Goal: Information Seeking & Learning: Learn about a topic

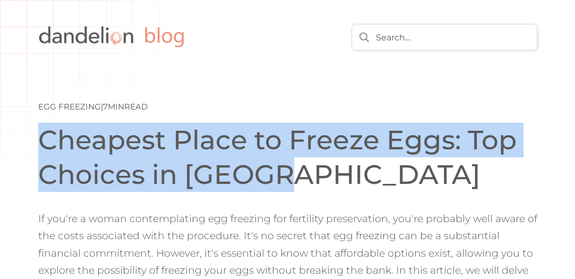
drag, startPoint x: 282, startPoint y: 184, endPoint x: 29, endPoint y: 148, distance: 256.3
copy h1 "Cheapest Place to Freeze Eggs: Top Choices in Europe"
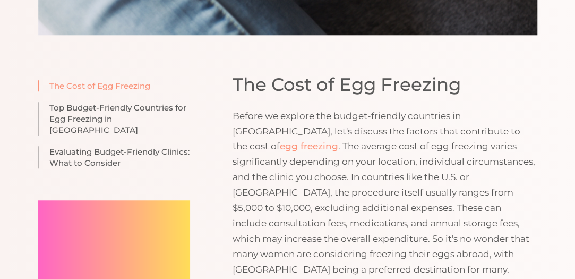
scroll to position [683, 0]
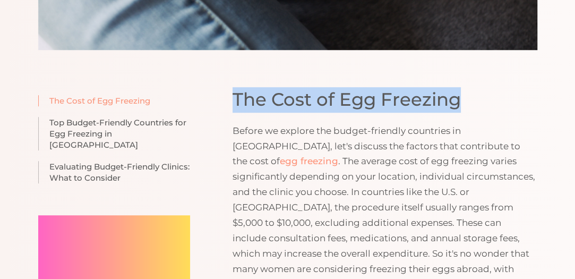
drag, startPoint x: 467, startPoint y: 82, endPoint x: 229, endPoint y: 77, distance: 237.3
copy h2 "The Cost of Egg Freezing"
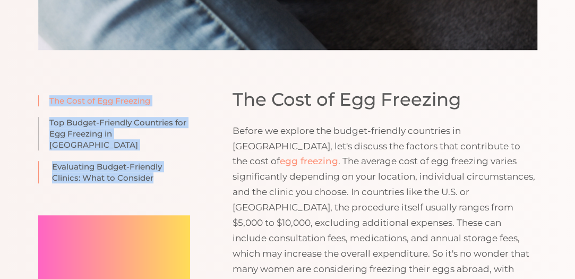
drag, startPoint x: 48, startPoint y: 93, endPoint x: 157, endPoint y: 150, distance: 122.8
click at [157, 150] on div "The Cost of Egg Freezing Top Budget-Friendly Countries for Egg Freezing in Euro…" at bounding box center [114, 144] width 152 height 99
copy div "The Cost of Egg Freezing Top Budget-Friendly Countries for Egg Freezing in Euro…"
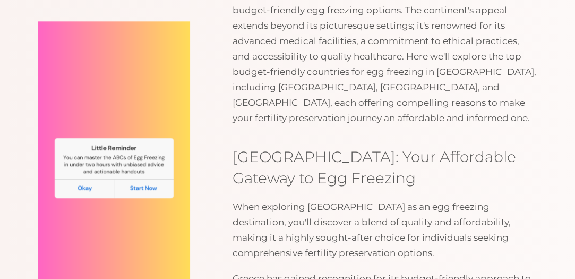
scroll to position [1119, 0]
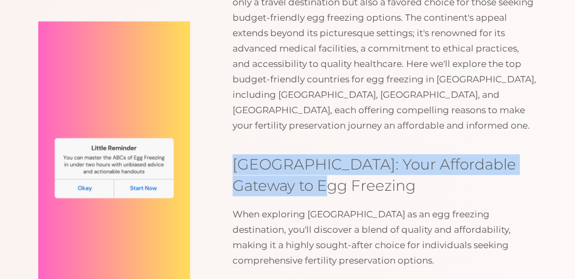
drag, startPoint x: 299, startPoint y: 134, endPoint x: 231, endPoint y: 105, distance: 73.7
copy h3 "Greece: Your Affordable Gateway to Egg Freezing"
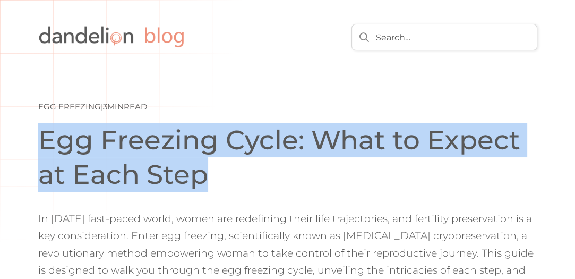
drag, startPoint x: 210, startPoint y: 187, endPoint x: 36, endPoint y: 144, distance: 178.8
copy h1 "Egg Freezing Cycle: What to Expect at Each Step"
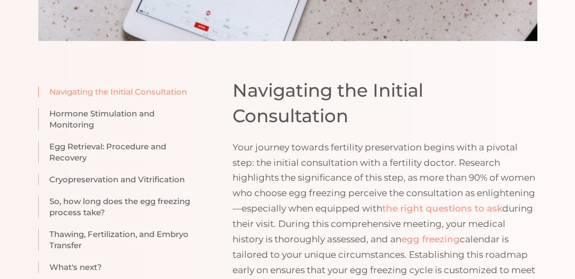
scroll to position [637, 0]
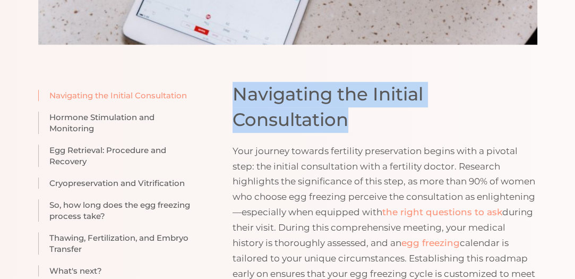
drag, startPoint x: 363, startPoint y: 120, endPoint x: 225, endPoint y: 94, distance: 139.9
copy h2 "Navigating the Initial Consultation"
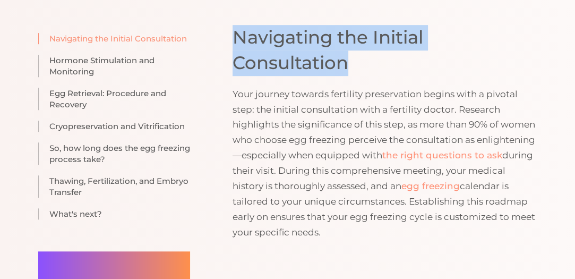
scroll to position [685, 0]
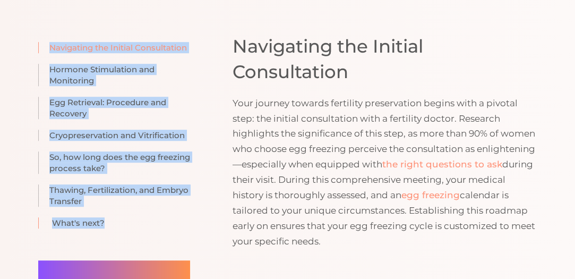
drag, startPoint x: 45, startPoint y: 61, endPoint x: 100, endPoint y: 223, distance: 171.6
click at [100, 223] on div "Navigating the Initial Consultation Hormone Stimulation and Monitoring Egg Retr…" at bounding box center [114, 140] width 152 height 197
copy div "Navigating the Initial Consultation Hormone Stimulation and Monitoring Egg Retr…"
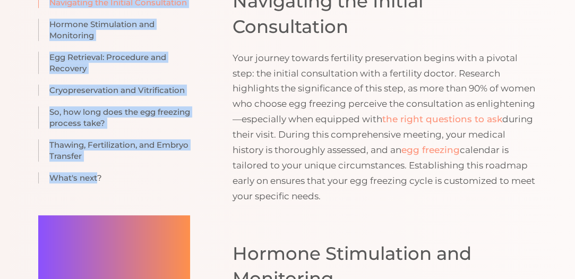
scroll to position [741, 0]
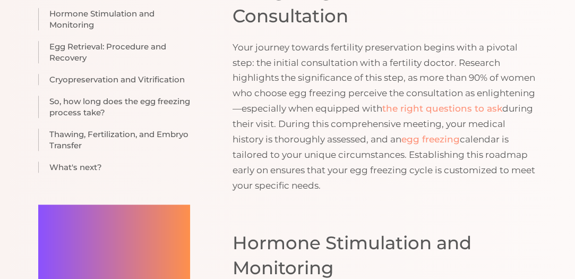
click at [531, 87] on p "Your journey towards fertility preservation begins with a pivotal step: the ini…" at bounding box center [385, 116] width 304 height 153
click at [491, 108] on link "the right questions to ask" at bounding box center [442, 108] width 120 height 11
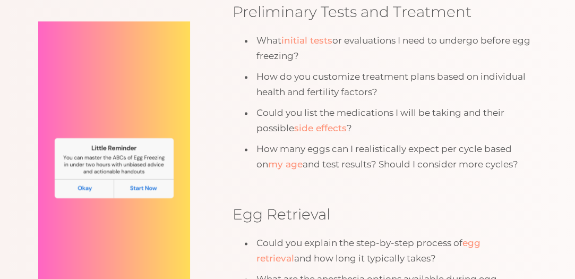
scroll to position [1295, 0]
